Goal: Task Accomplishment & Management: Manage account settings

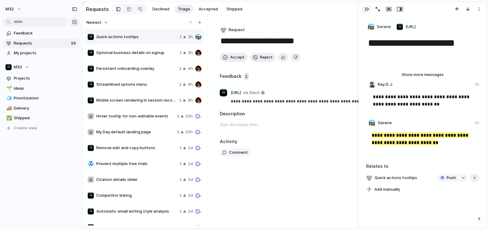
click at [363, 9] on button "button" at bounding box center [367, 9] width 10 height 8
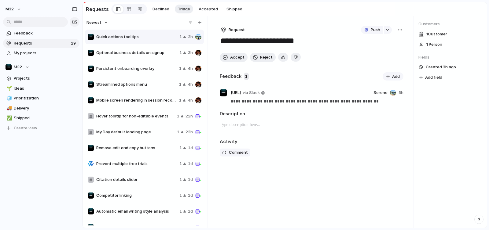
click at [121, 149] on span "Remove edit and copy buttons" at bounding box center [136, 148] width 81 height 6
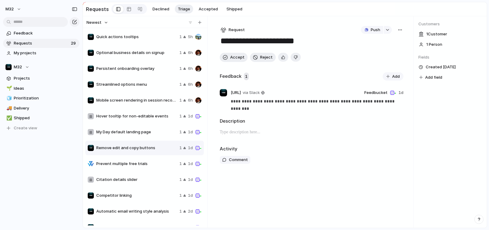
click at [145, 138] on div "My Day default landing page 1 1d" at bounding box center [144, 132] width 118 height 15
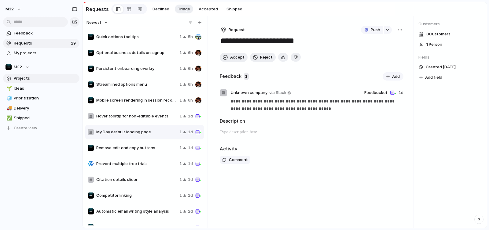
click at [22, 78] on span "Projects" at bounding box center [46, 78] width 64 height 6
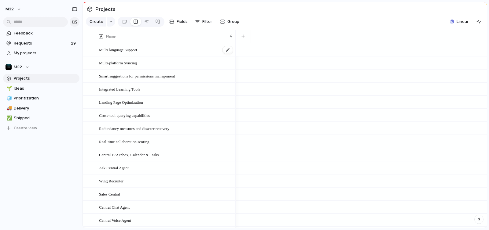
click at [118, 51] on span "Multi-language Support" at bounding box center [118, 49] width 38 height 7
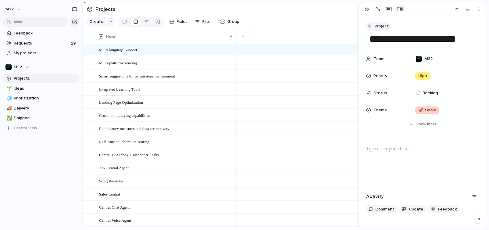
click at [377, 24] on span "Project" at bounding box center [381, 26] width 14 height 6
click at [377, 24] on div "Initiative Launch Goal Objective Key result Workstream Program Project Mileston…" at bounding box center [244, 115] width 489 height 230
click at [130, 66] on span "Multi-platform Syncing" at bounding box center [118, 62] width 38 height 7
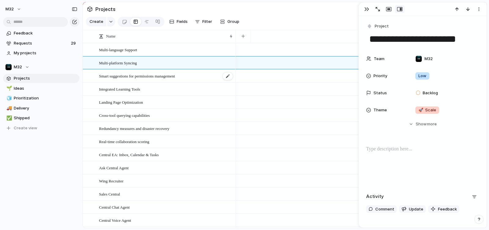
click at [142, 75] on div "Smart suggestions for permissions management" at bounding box center [166, 76] width 134 height 13
type textarea "**********"
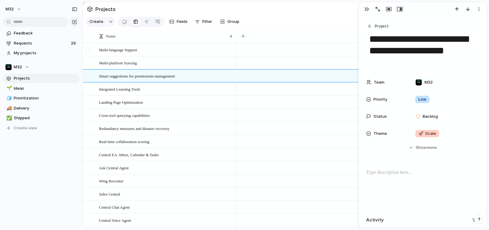
click at [88, 52] on div at bounding box center [87, 50] width 5 height 5
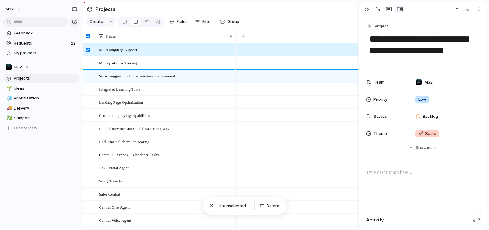
click at [88, 65] on div at bounding box center [87, 63] width 5 height 5
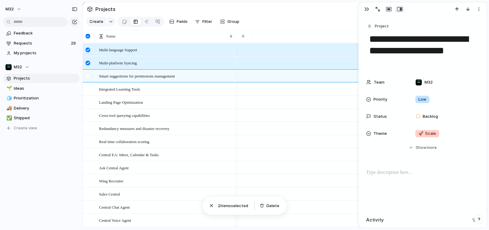
click at [88, 78] on div at bounding box center [87, 76] width 5 height 5
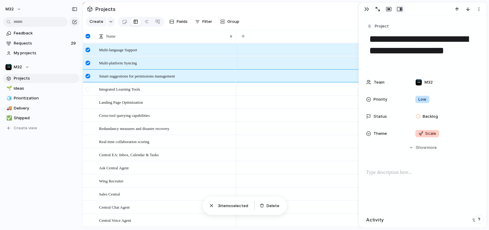
click at [89, 92] on div at bounding box center [87, 89] width 5 height 5
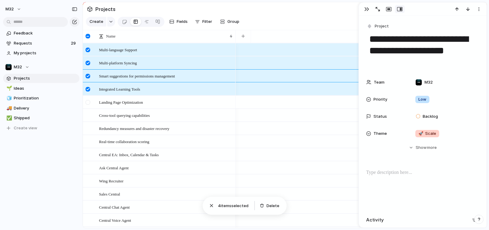
click at [89, 104] on div at bounding box center [87, 102] width 5 height 5
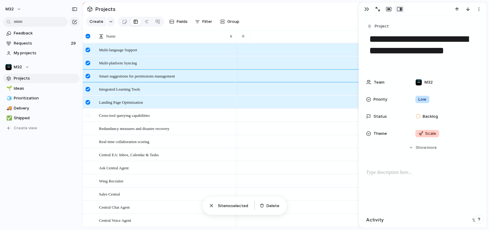
click at [87, 118] on div at bounding box center [87, 115] width 5 height 5
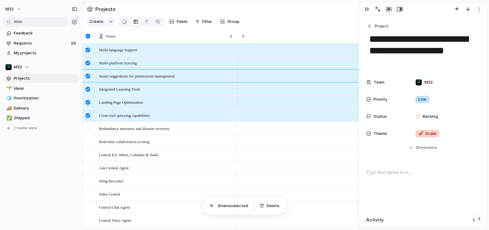
click at [88, 131] on div at bounding box center [87, 128] width 5 height 5
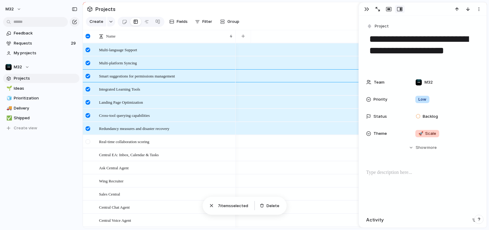
click at [87, 144] on div at bounding box center [87, 142] width 5 height 5
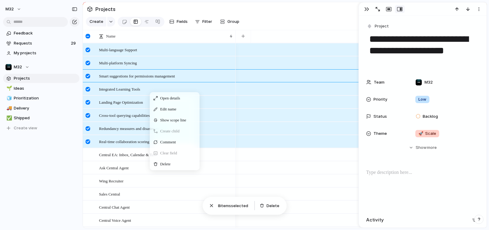
click at [174, 163] on div "Open details Edit name Show scope line Create child Comment Clear field Delete" at bounding box center [175, 131] width 50 height 78
click at [173, 169] on div "Delete" at bounding box center [174, 164] width 47 height 10
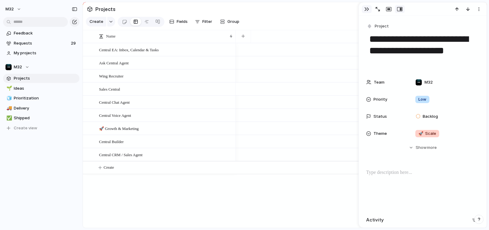
click at [365, 10] on div "button" at bounding box center [366, 9] width 5 height 5
